Goal: Navigation & Orientation: Go to known website

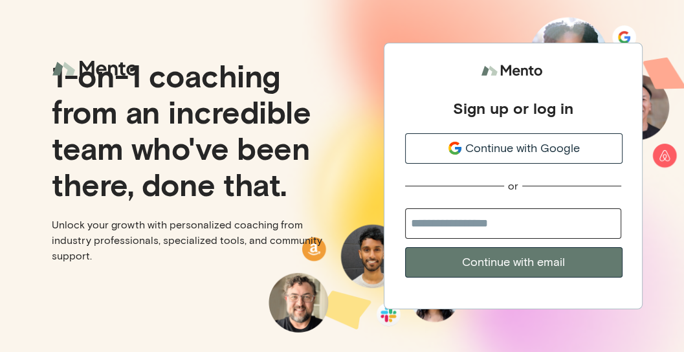
click at [526, 141] on span "Continue with Google" at bounding box center [522, 148] width 115 height 17
